Goal: Entertainment & Leisure: Consume media (video, audio)

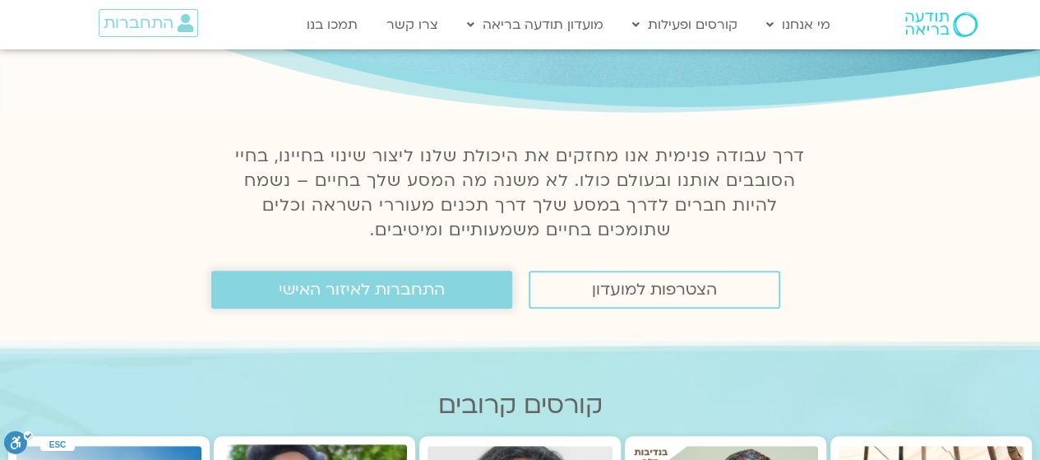
scroll to position [192, 0]
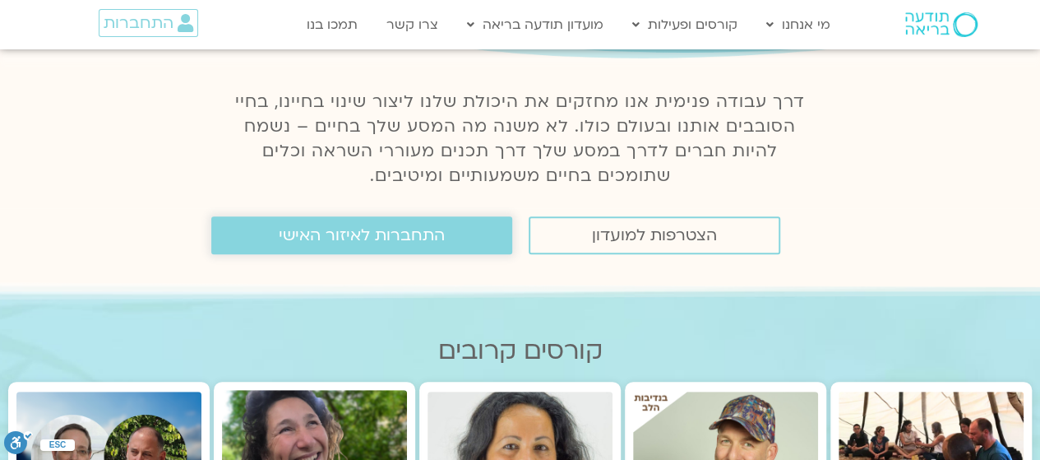
click at [359, 231] on span "התחברות לאיזור האישי" at bounding box center [362, 235] width 166 height 18
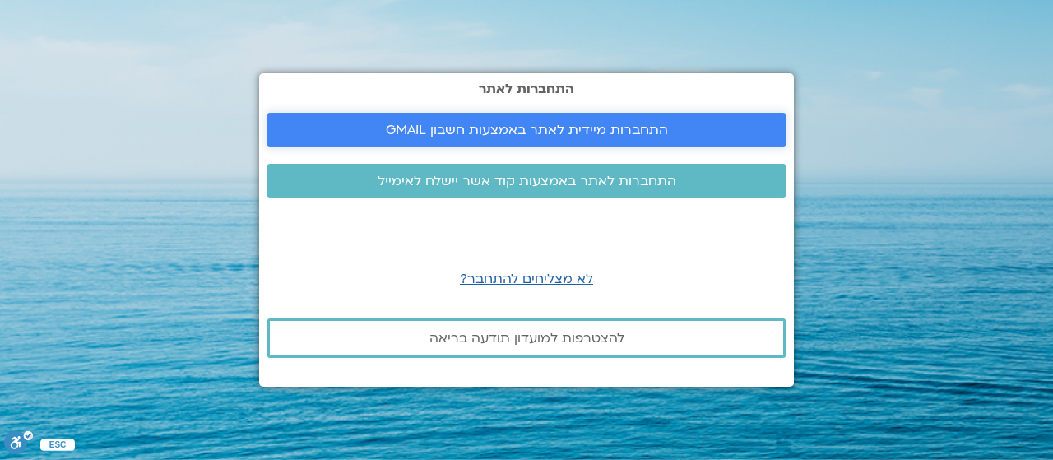
click at [559, 124] on span "התחברות מיידית לאתר באמצעות חשבון GMAIL" at bounding box center [527, 130] width 282 height 15
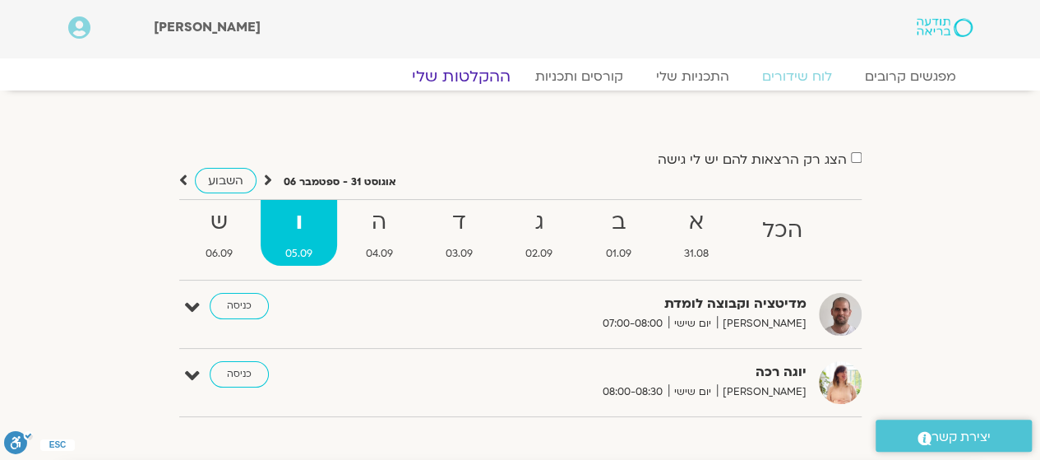
click at [476, 81] on link "ההקלטות שלי" at bounding box center [461, 77] width 138 height 20
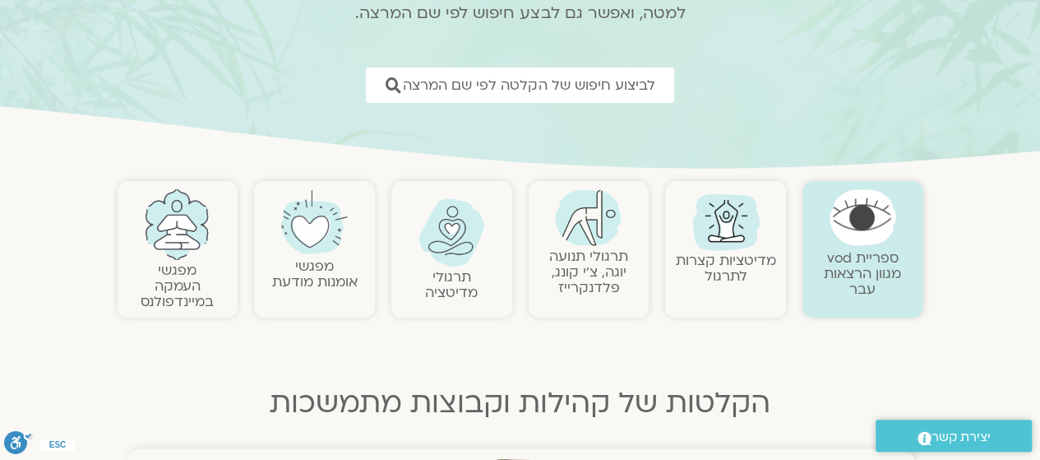
scroll to position [250, 0]
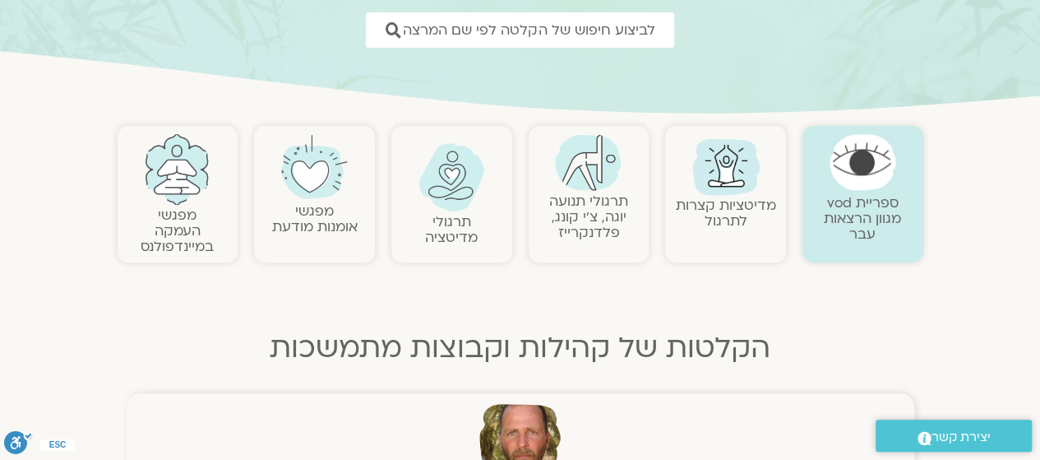
click at [719, 201] on link "מדיטציות קצרות לתרגול" at bounding box center [726, 213] width 100 height 35
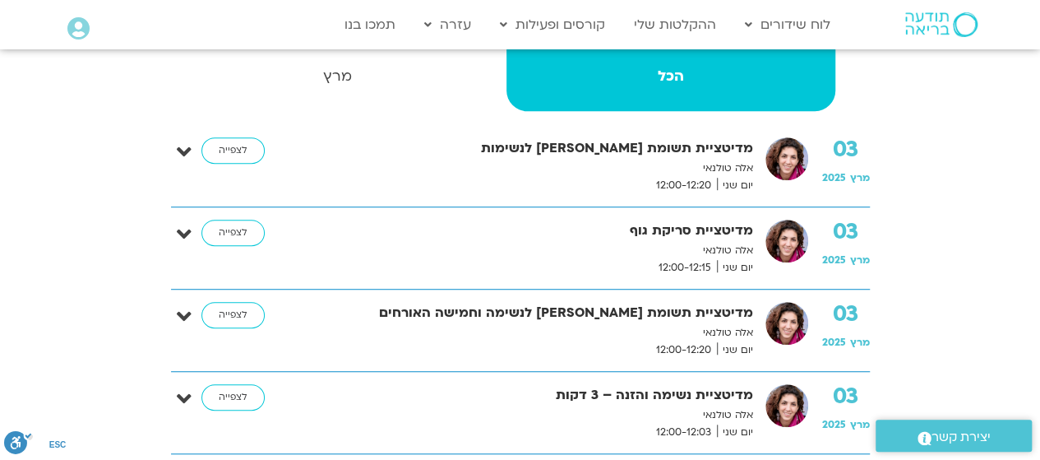
scroll to position [415, 0]
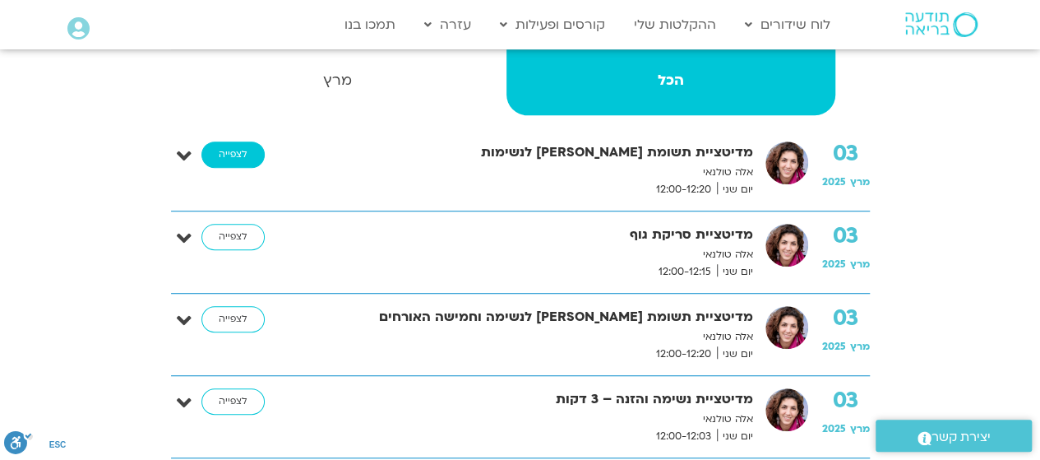
click at [222, 144] on link "לצפייה" at bounding box center [232, 154] width 63 height 26
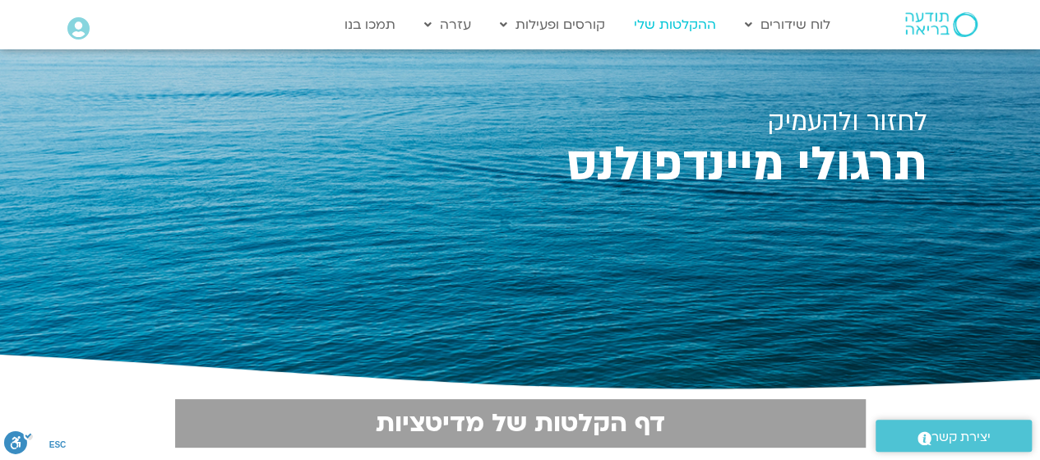
click at [655, 25] on link "ההקלטות שלי" at bounding box center [675, 24] width 99 height 31
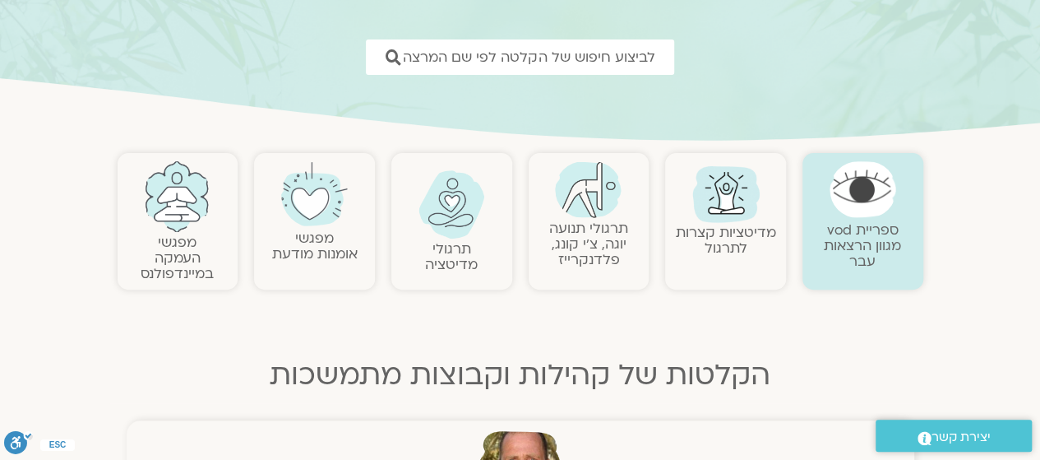
scroll to position [229, 0]
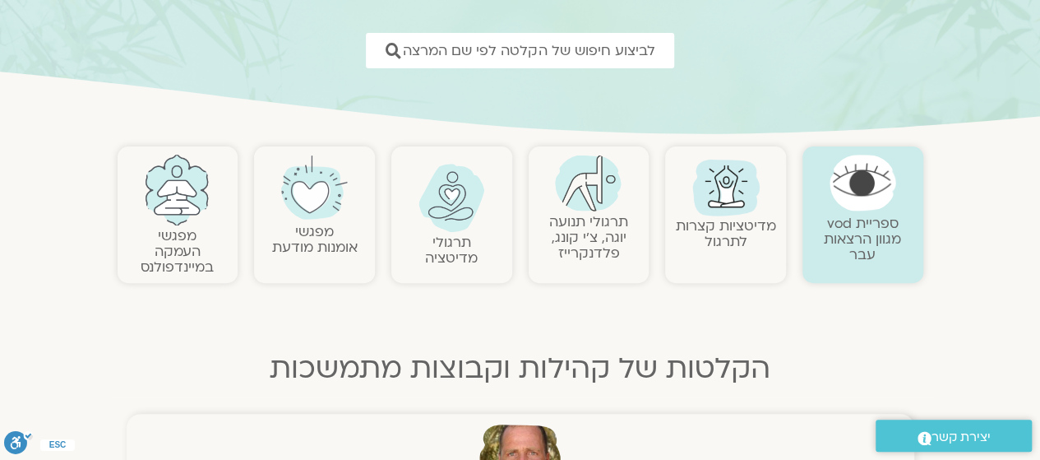
click at [442, 218] on img at bounding box center [452, 198] width 67 height 68
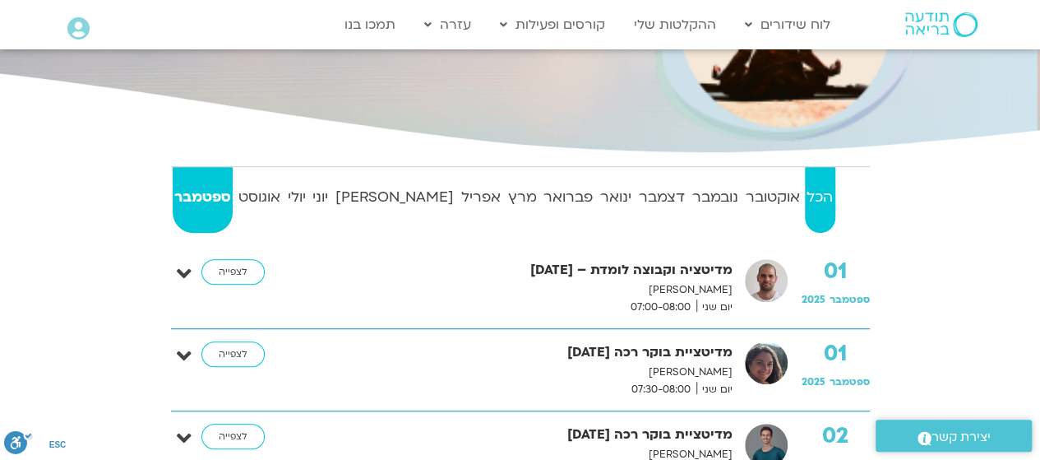
scroll to position [315, 0]
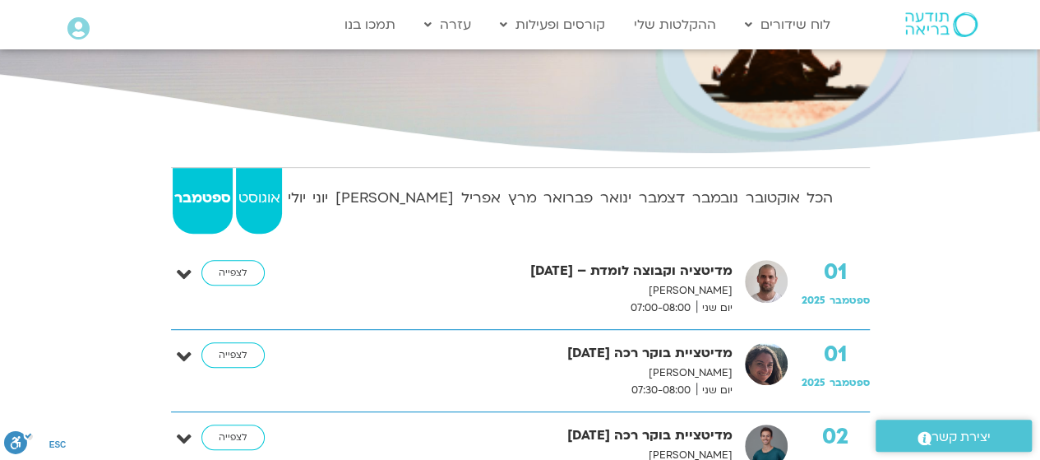
click at [269, 192] on strong "אוגוסט" at bounding box center [259, 198] width 46 height 25
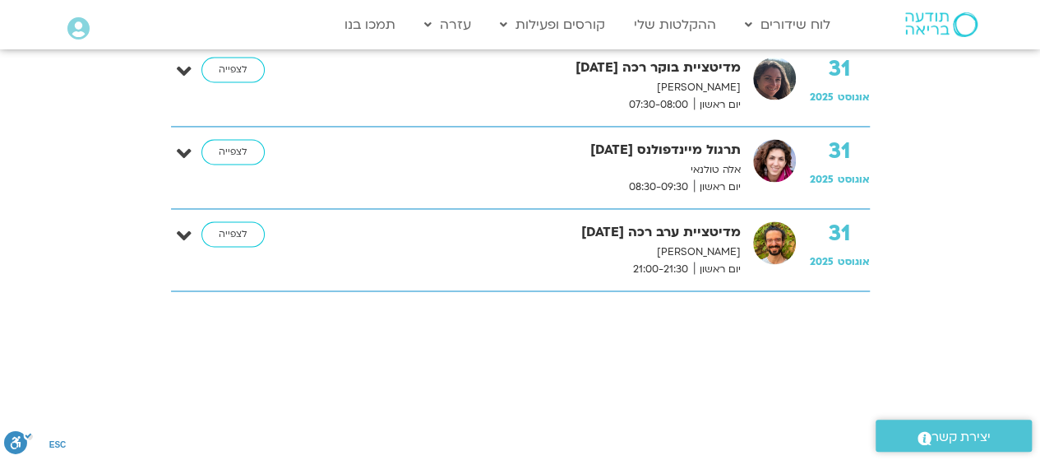
scroll to position [4384, 0]
